Goal: Information Seeking & Learning: Find specific fact

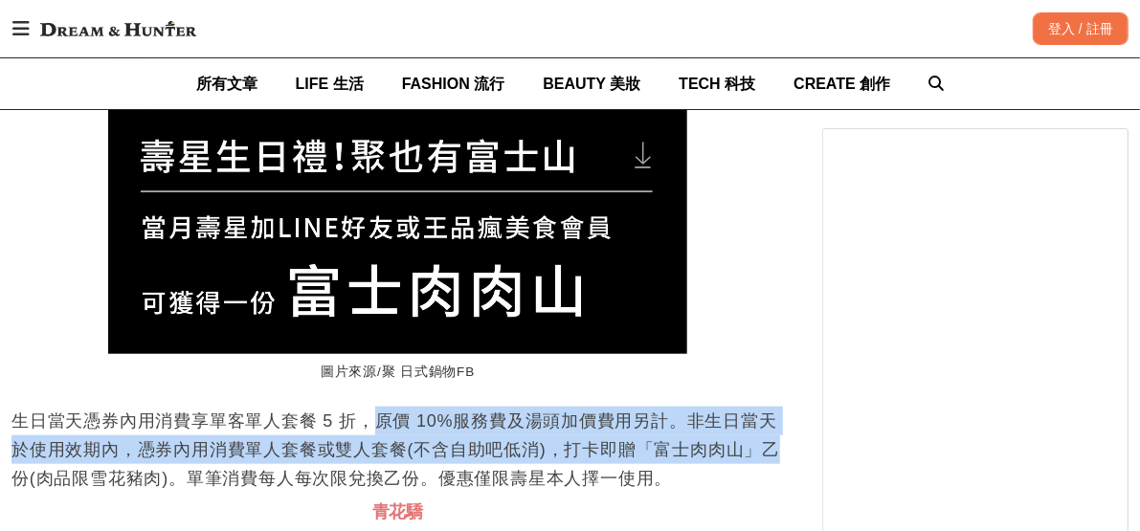
drag, startPoint x: 376, startPoint y: 439, endPoint x: 779, endPoint y: 457, distance: 403.5
click at [779, 457] on p "生日當天憑券內用消費享單客單人套餐 5 折，原價 10%服務費及湯頭加價費用另計。非生日當天於使用效期內，憑券內用消費單人套餐或雙人套餐(不含自助吧低消)，打…" at bounding box center [397, 450] width 773 height 86
click at [418, 475] on p "生日當天憑券內用消費享單客單人套餐 5 折，原價 10%服務費及湯頭加價費用另計。非生日當天於使用效期內，憑券內用消費單人套餐或雙人套餐(不含自助吧低消)，打…" at bounding box center [397, 450] width 773 height 86
click at [327, 471] on p "生日當天憑券內用消費享單客單人套餐 5 折，原價 10%服務費及湯頭加價費用另計。非生日當天於使用效期內，憑券內用消費單人套餐或雙人套餐(不含自助吧低消)，打…" at bounding box center [397, 450] width 773 height 86
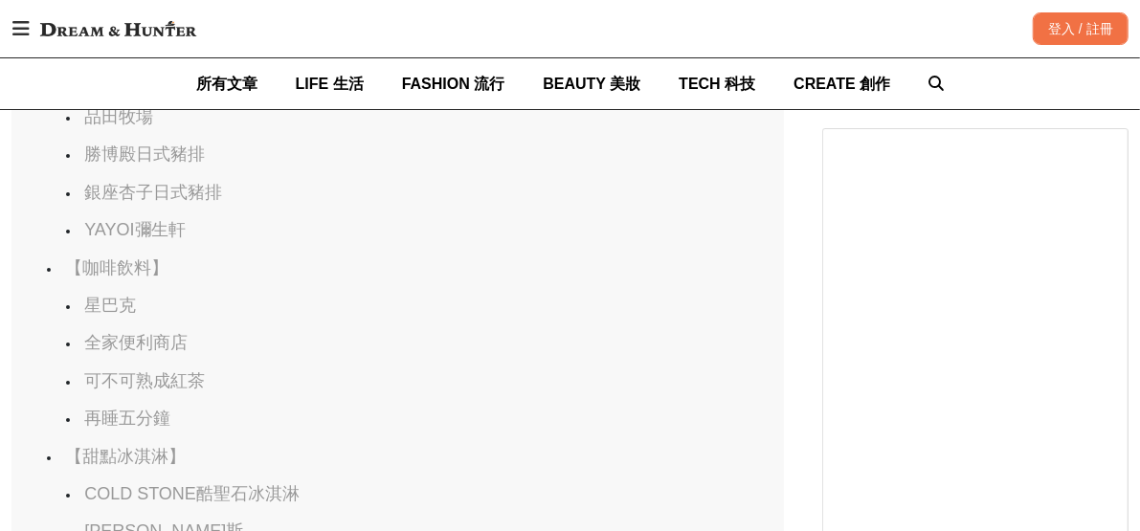
scroll to position [3329, 0]
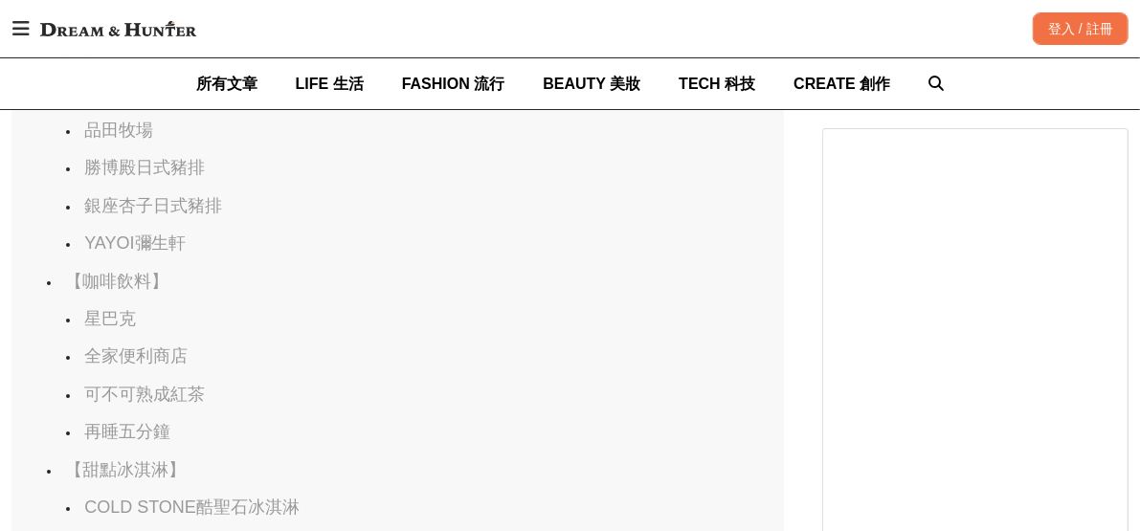
click at [135, 366] on link "全家便利商店" at bounding box center [135, 356] width 103 height 19
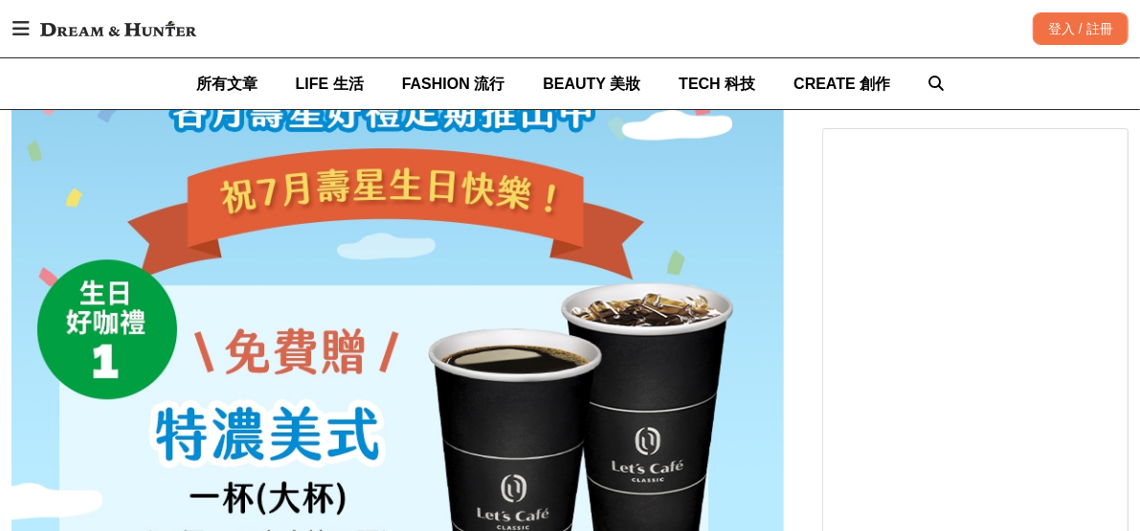
scroll to position [0, 0]
